Goal: Task Accomplishment & Management: Use online tool/utility

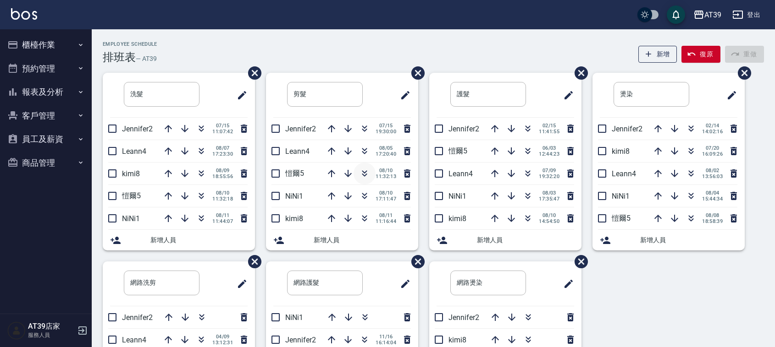
click at [361, 173] on icon "button" at bounding box center [364, 173] width 11 height 11
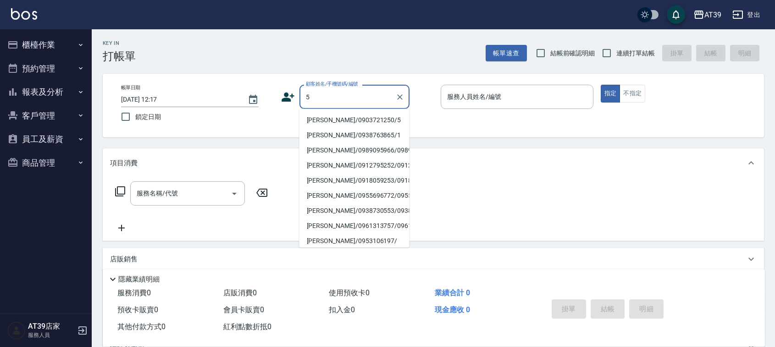
click at [338, 120] on li "Alan/0903721250/5" at bounding box center [354, 120] width 110 height 15
type input "Alan/0903721250/5"
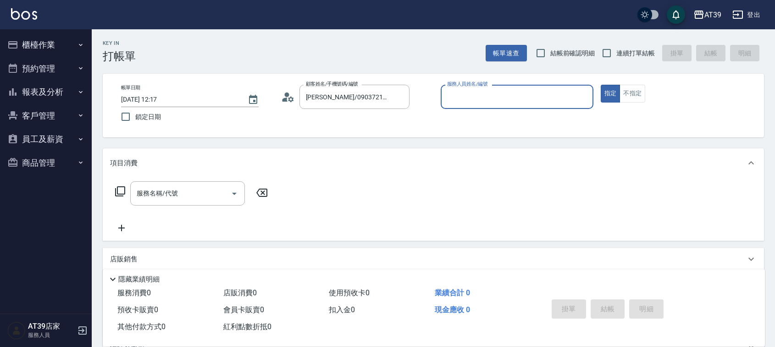
type input "愷爾-5"
click at [635, 96] on button "不指定" at bounding box center [632, 94] width 26 height 18
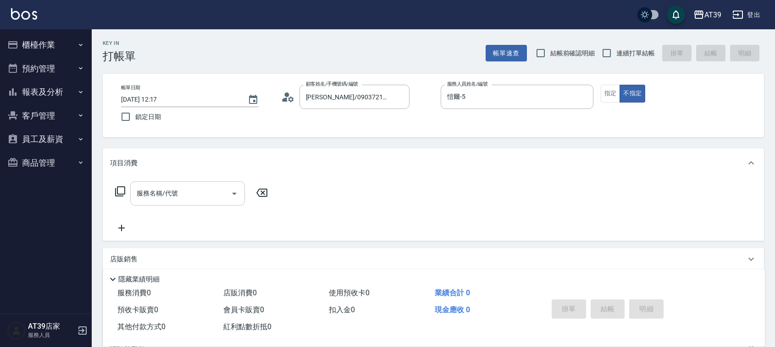
click at [225, 195] on input "服務名稱/代號" at bounding box center [180, 194] width 93 height 16
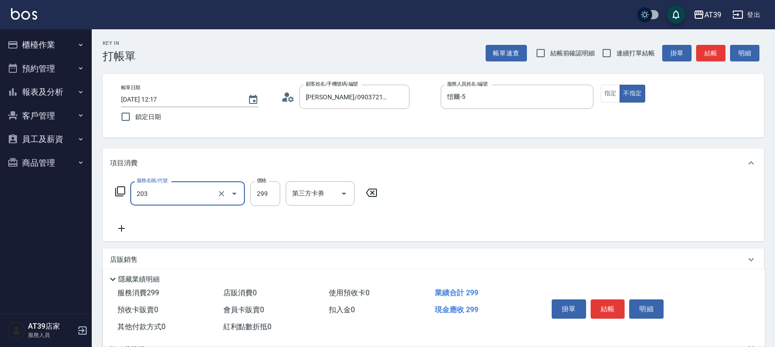
type input "B級洗+剪(203)"
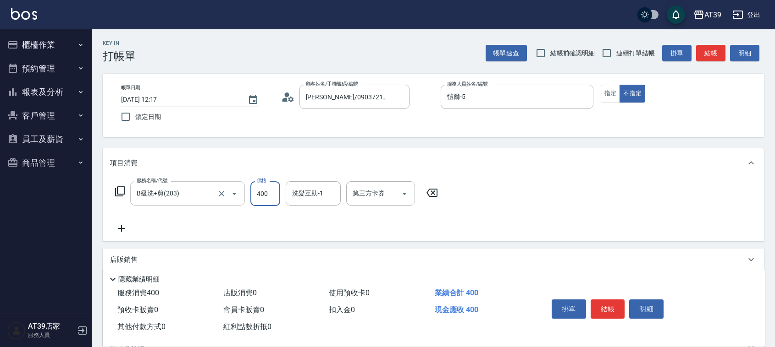
type input "400"
type input "饅頭-87"
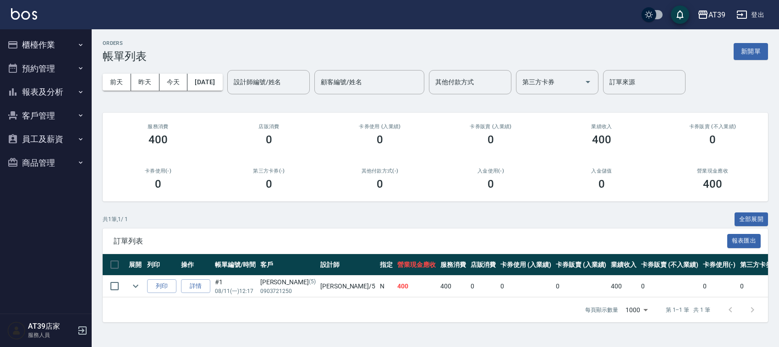
click at [26, 13] on img at bounding box center [24, 13] width 26 height 11
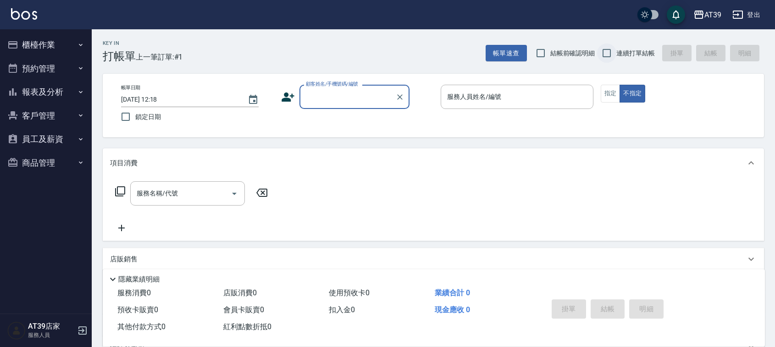
click at [612, 52] on input "連續打單結帳" at bounding box center [606, 53] width 19 height 19
checkbox input "true"
click at [376, 104] on input "顧客姓名/手機號碼/編號" at bounding box center [347, 97] width 88 height 16
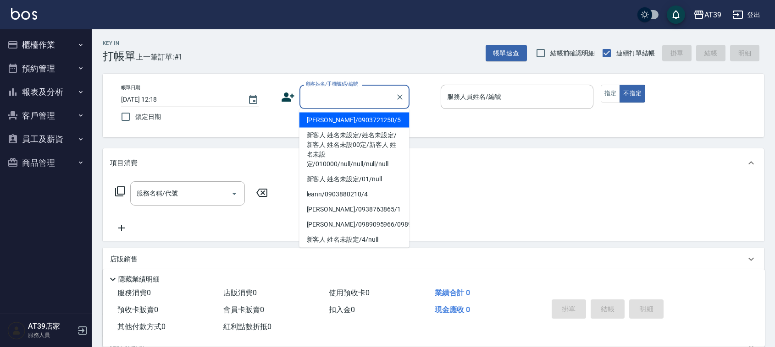
click at [63, 97] on button "報表及分析" at bounding box center [46, 92] width 84 height 24
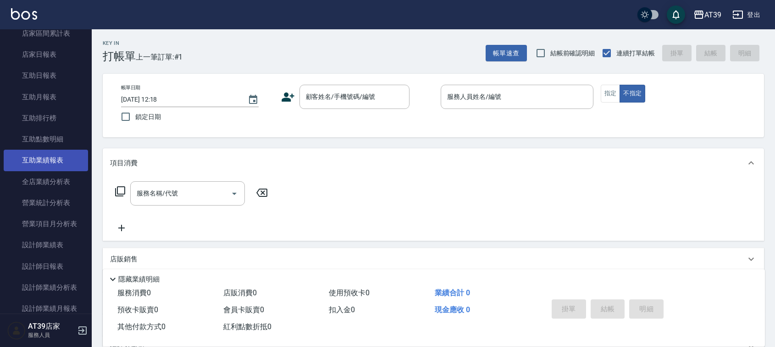
scroll to position [115, 0]
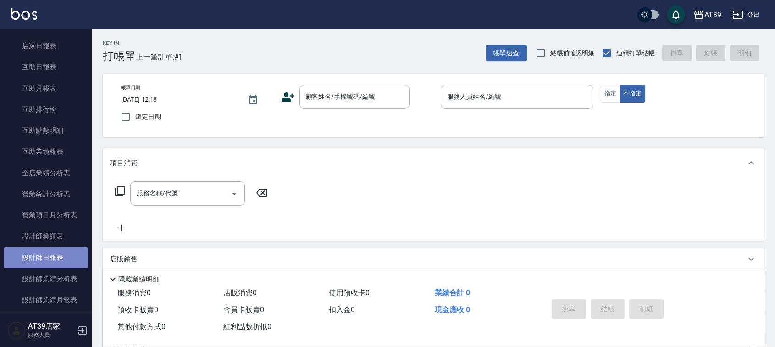
click at [67, 254] on link "設計師日報表" at bounding box center [46, 258] width 84 height 21
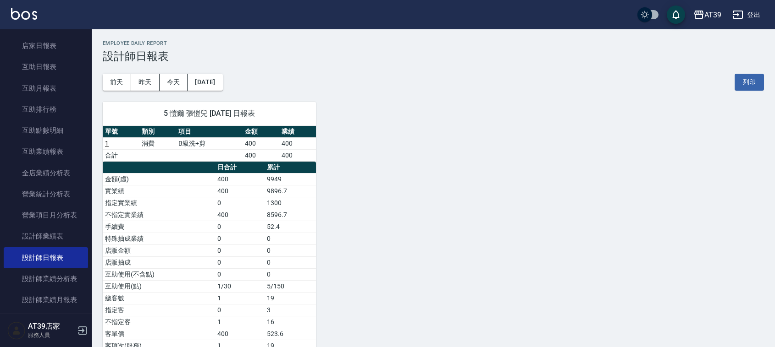
click at [25, 7] on div "AT39 登出" at bounding box center [387, 14] width 775 height 29
click at [28, 18] on img at bounding box center [24, 13] width 26 height 11
